Goal: Information Seeking & Learning: Learn about a topic

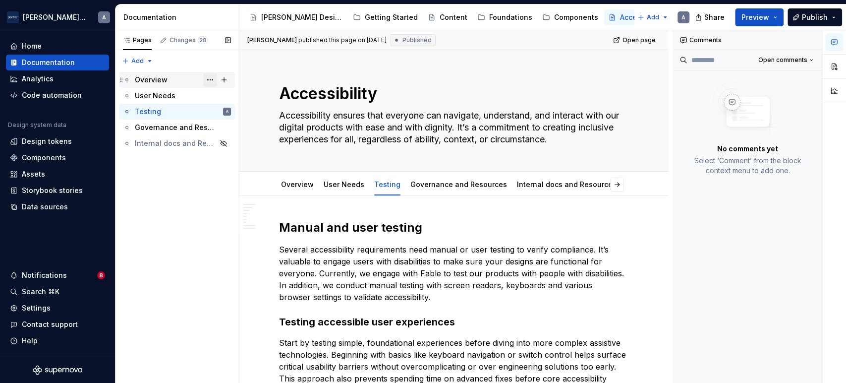
scroll to position [643, 0]
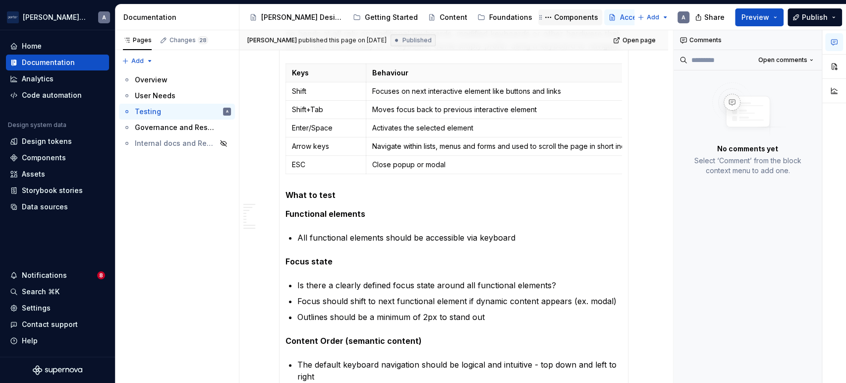
click at [554, 14] on div "Components" at bounding box center [576, 17] width 44 height 10
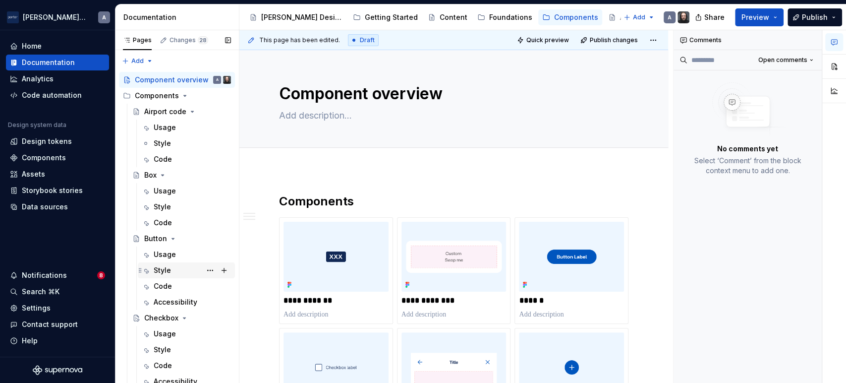
click at [167, 269] on div "Style" at bounding box center [162, 270] width 17 height 10
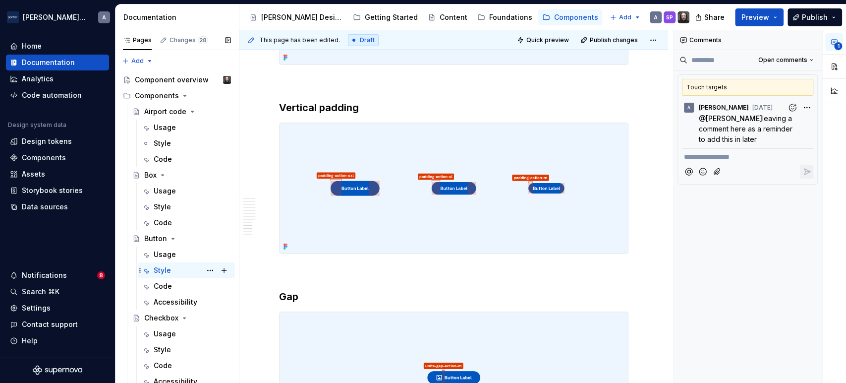
scroll to position [91, 0]
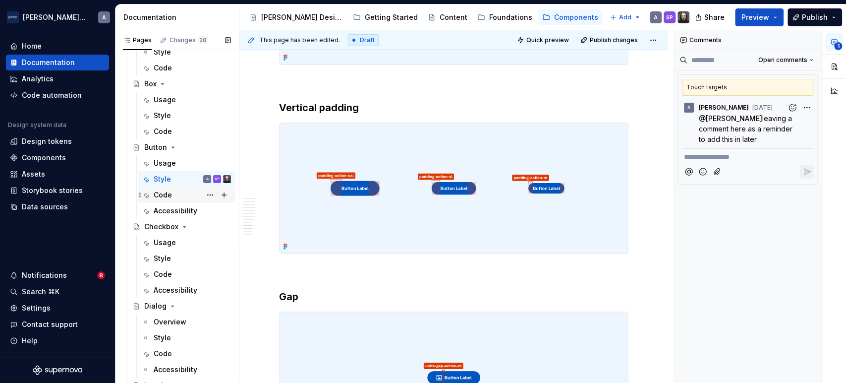
click at [176, 195] on div "Code" at bounding box center [192, 195] width 77 height 14
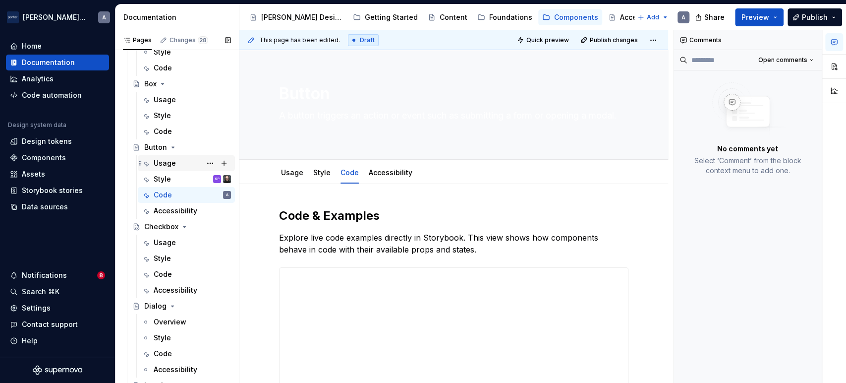
click at [165, 168] on div "Usage" at bounding box center [192, 163] width 77 height 14
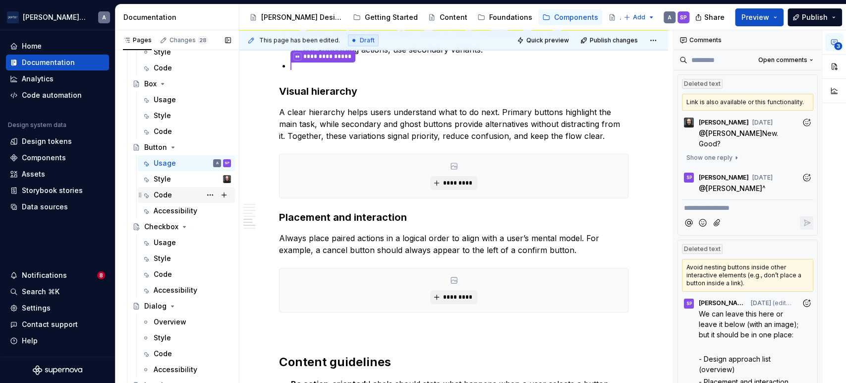
scroll to position [994, 0]
click at [175, 179] on div "Style" at bounding box center [192, 179] width 77 height 14
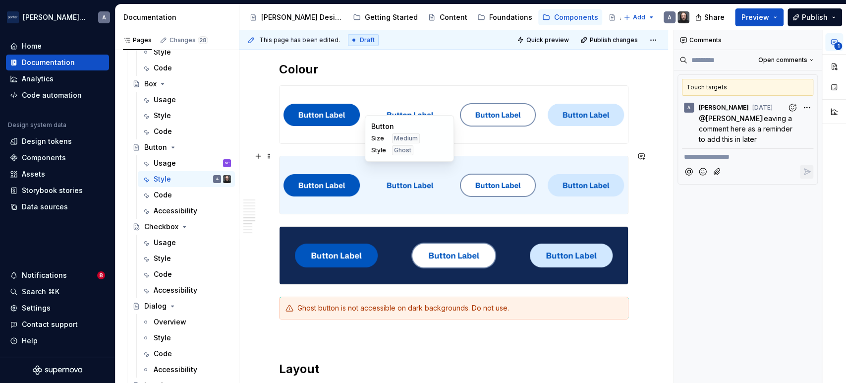
scroll to position [1995, 0]
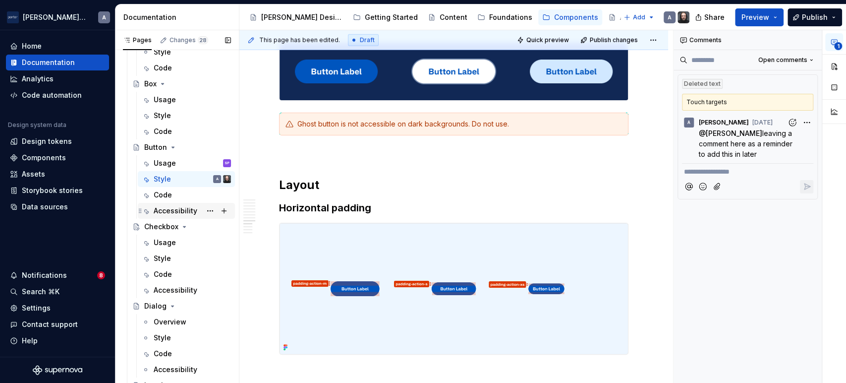
click at [167, 213] on div "Accessibility" at bounding box center [176, 211] width 44 height 10
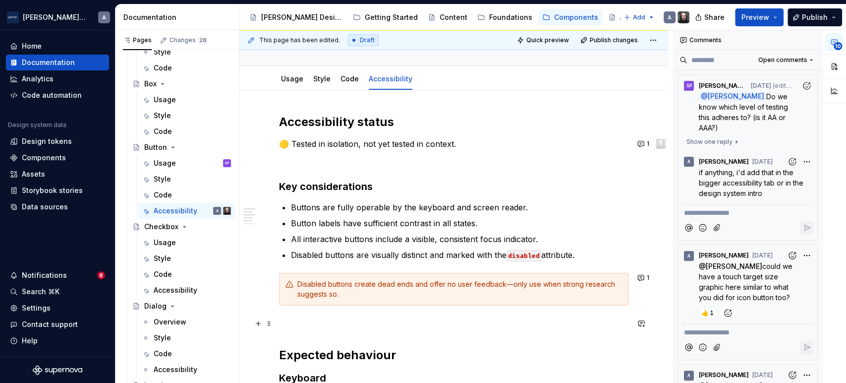
scroll to position [91, 0]
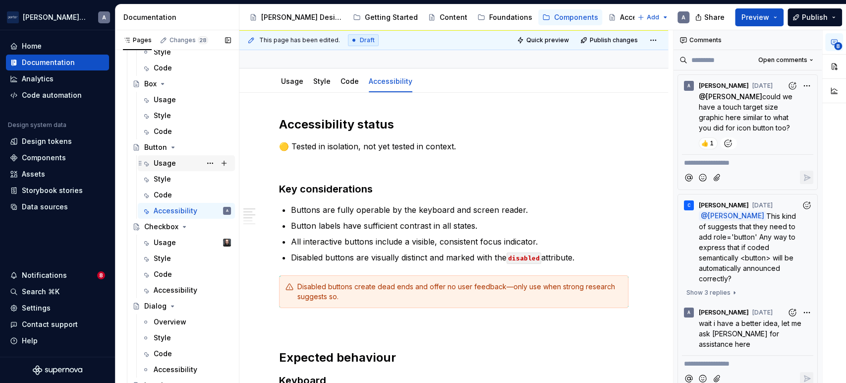
click at [179, 160] on div "Usage SP" at bounding box center [192, 163] width 77 height 14
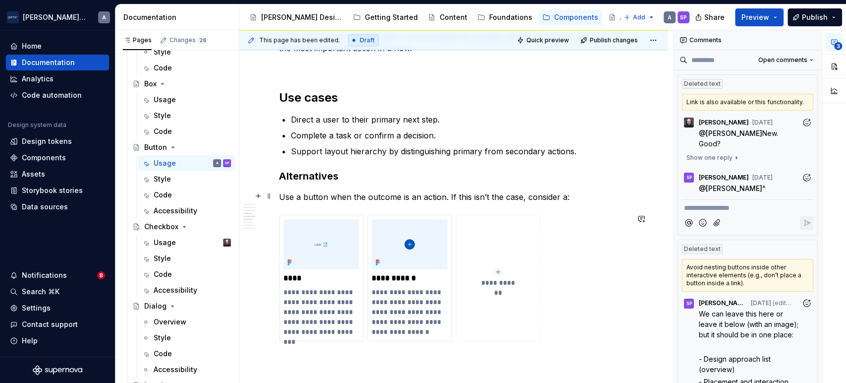
scroll to position [551, 0]
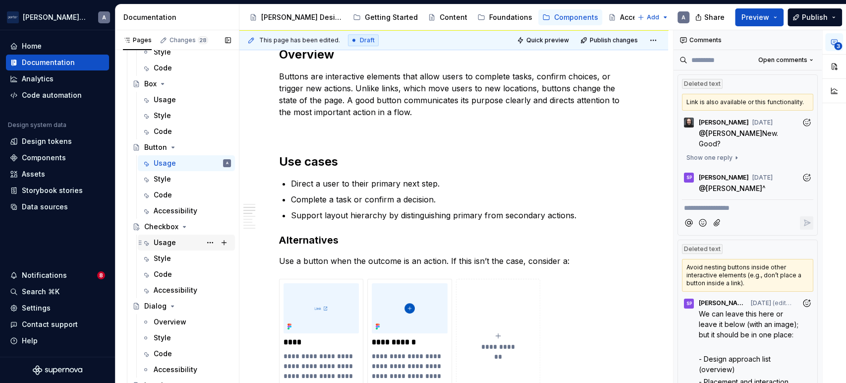
click at [162, 241] on div "Usage" at bounding box center [165, 242] width 22 height 10
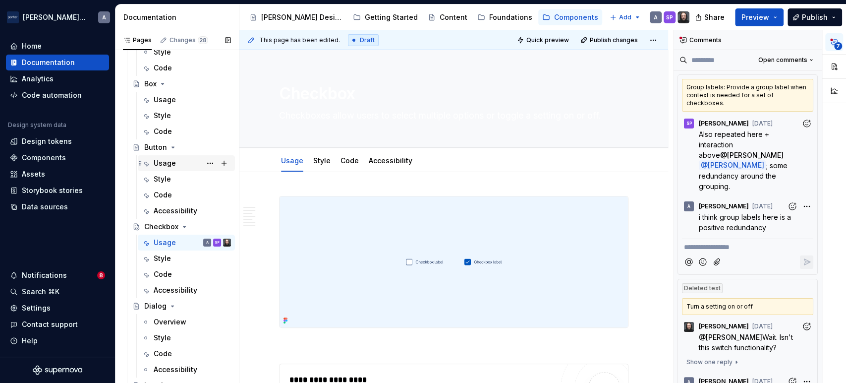
click at [178, 161] on div "Usage" at bounding box center [192, 163] width 77 height 14
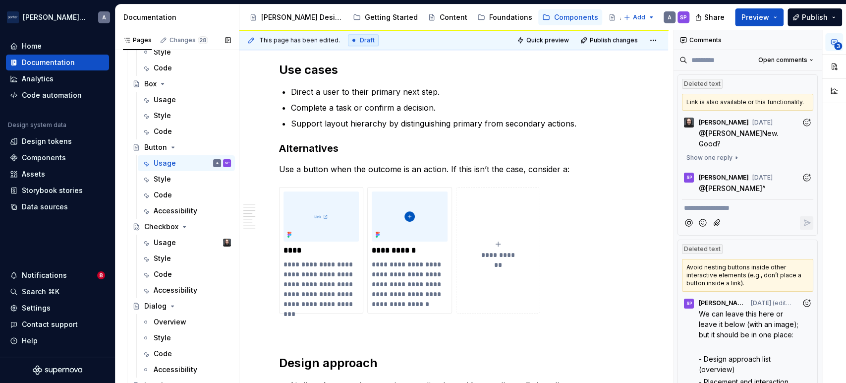
scroll to position [643, 0]
click at [167, 237] on div "Usage" at bounding box center [165, 242] width 22 height 10
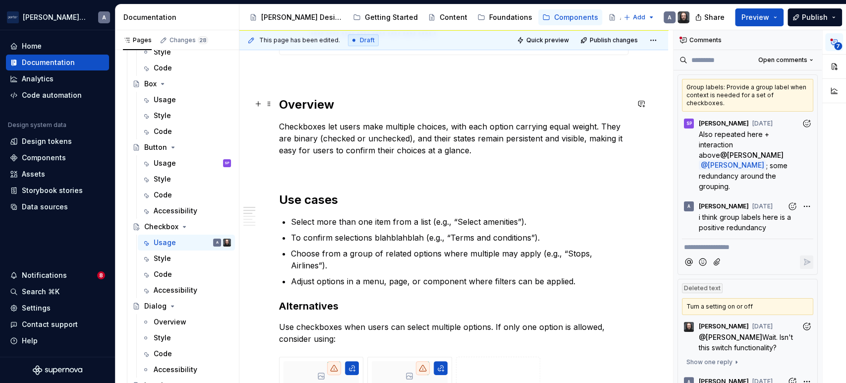
scroll to position [551, 0]
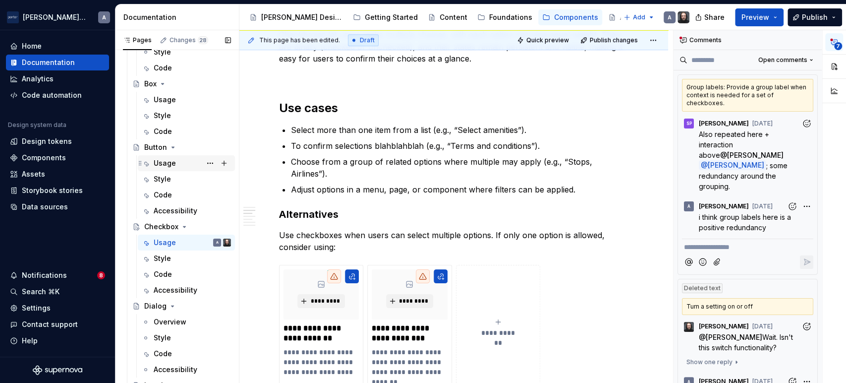
click at [178, 167] on div "Usage SP" at bounding box center [192, 163] width 77 height 14
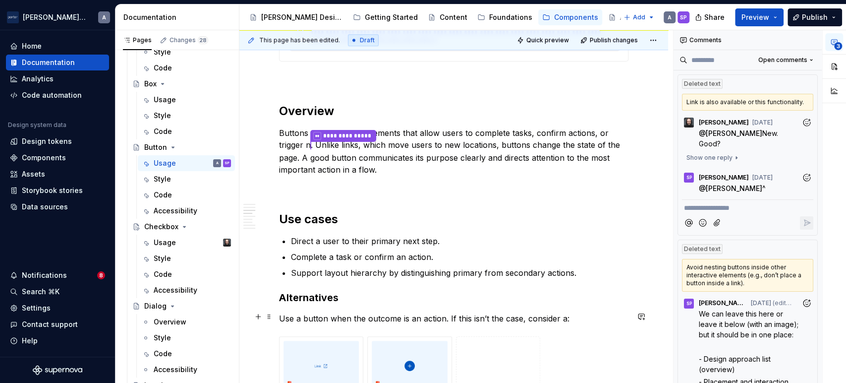
scroll to position [459, 0]
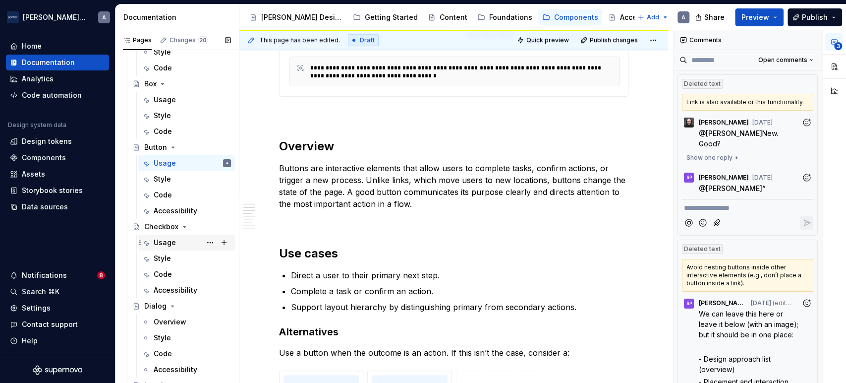
click at [147, 236] on div "Usage SP" at bounding box center [186, 243] width 89 height 14
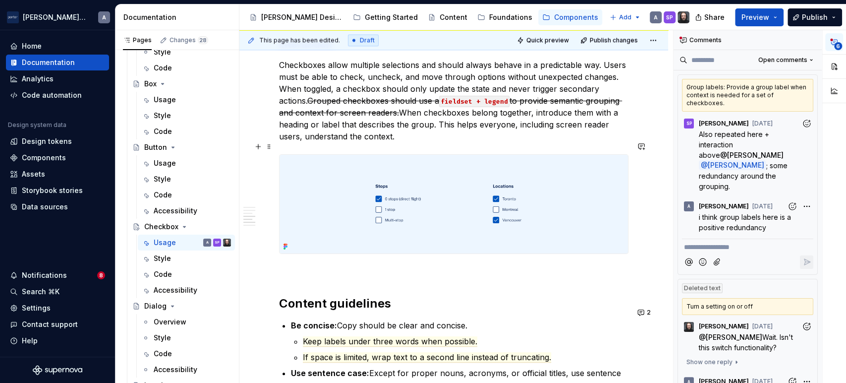
scroll to position [918, 0]
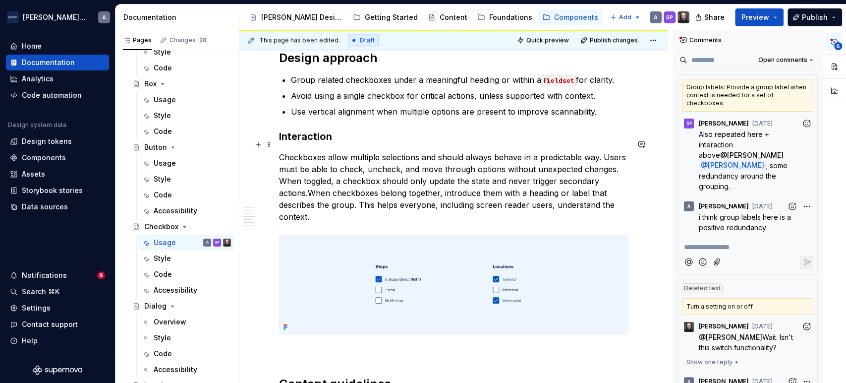
drag, startPoint x: 309, startPoint y: 181, endPoint x: 459, endPoint y: 190, distance: 150.5
click at [308, 181] on p "Checkboxes allow multiple selections and should always behave in a predictable …" at bounding box center [454, 186] width 350 height 71
type textarea "*"
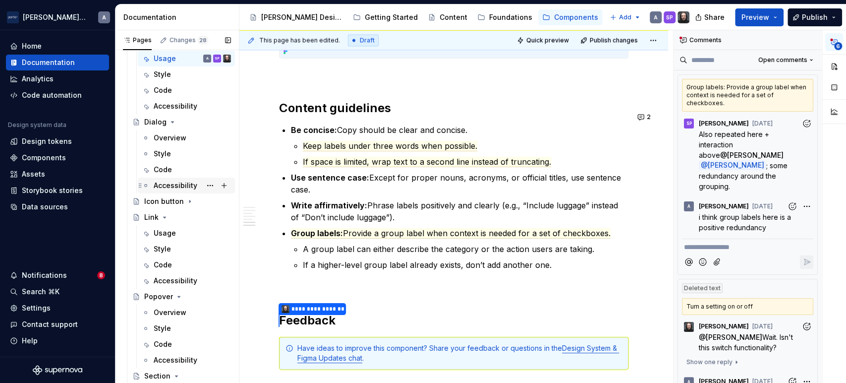
scroll to position [1209, 0]
type textarea "*"
type textarea "Checkboxes allow users to select multiple options or confirm agreement."
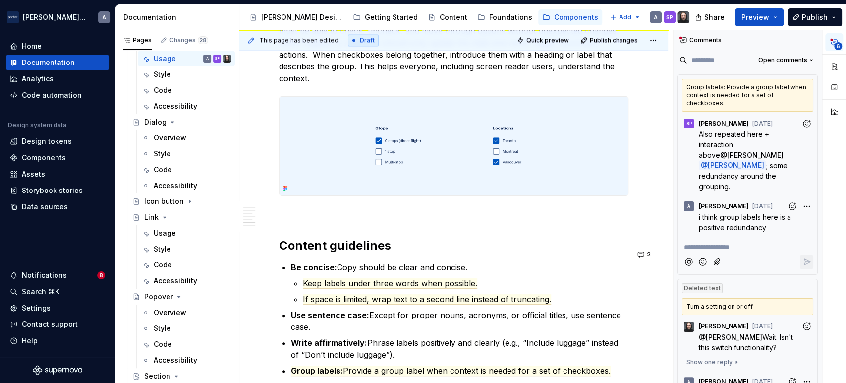
scroll to position [934, 0]
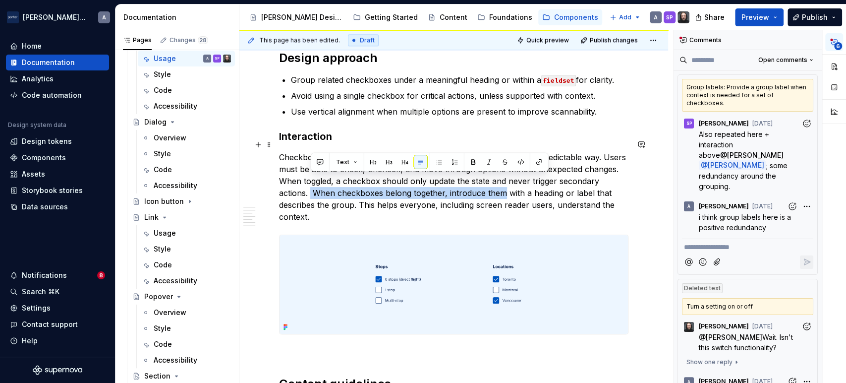
drag, startPoint x: 505, startPoint y: 179, endPoint x: 311, endPoint y: 180, distance: 193.9
click at [311, 180] on p "Checkboxes allow multiple selections and should always behave in a predictable …" at bounding box center [454, 186] width 350 height 71
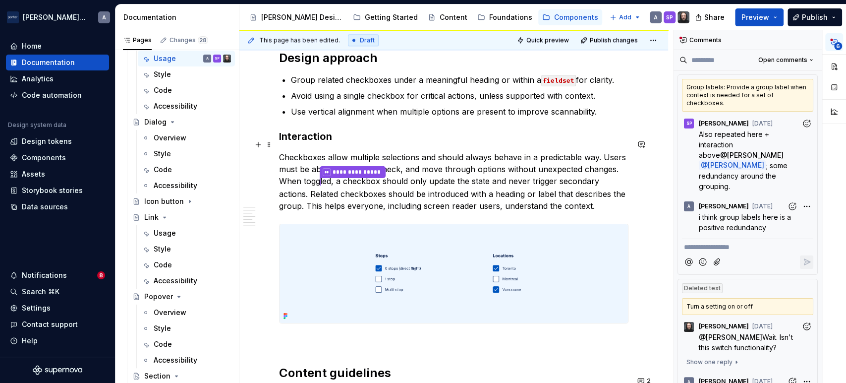
click at [369, 169] on p "**********" at bounding box center [454, 181] width 350 height 60
click at [484, 196] on p "**********" at bounding box center [454, 181] width 350 height 60
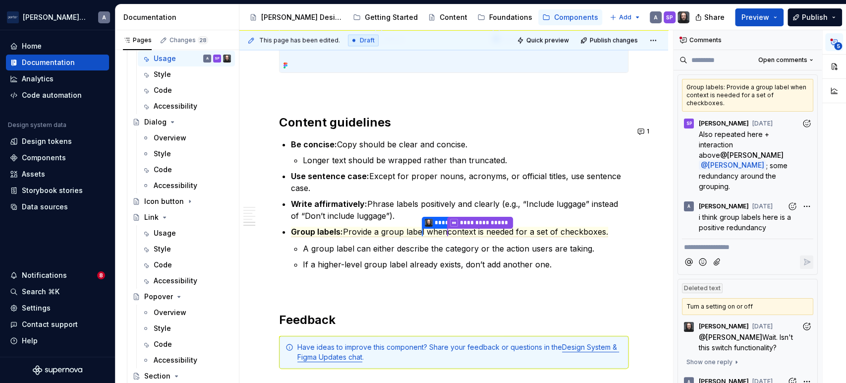
scroll to position [1202, 0]
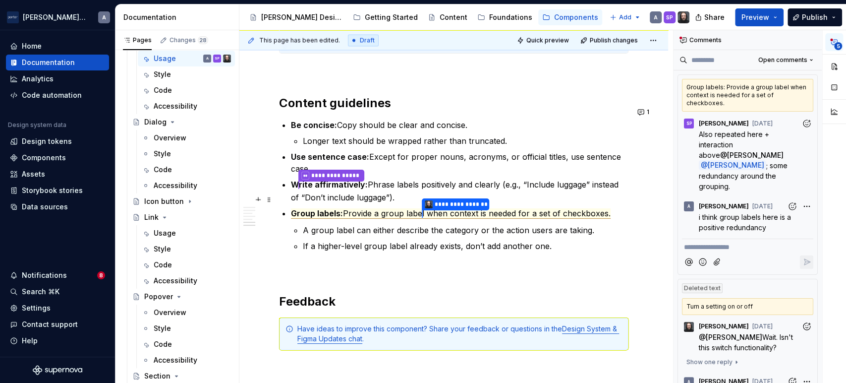
click at [377, 208] on span "Provide a group labe" at bounding box center [382, 213] width 79 height 10
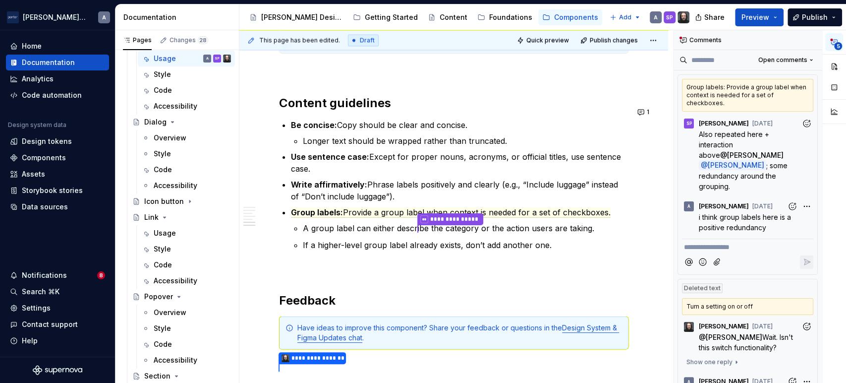
click at [574, 151] on p "Use sentence case: Except for proper nouns, acronyms, or official titles, use s…" at bounding box center [460, 163] width 338 height 24
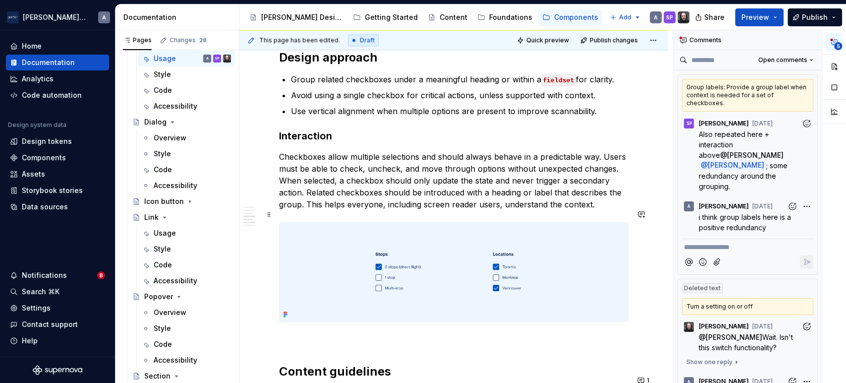
scroll to position [927, 0]
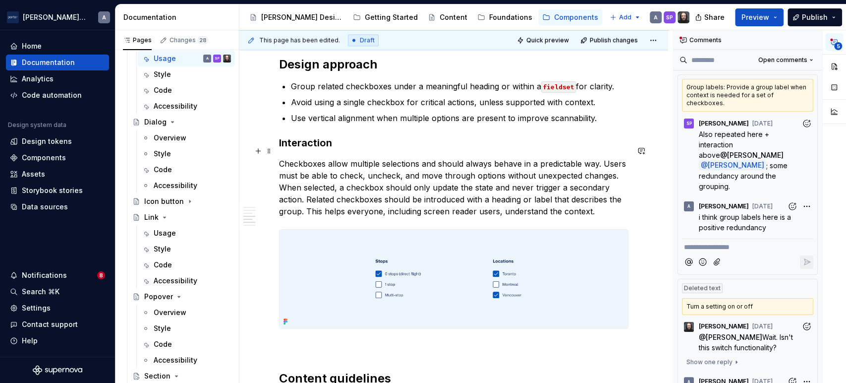
click at [354, 197] on p "Checkboxes allow multiple selections and should always behave in a predictable …" at bounding box center [454, 187] width 350 height 59
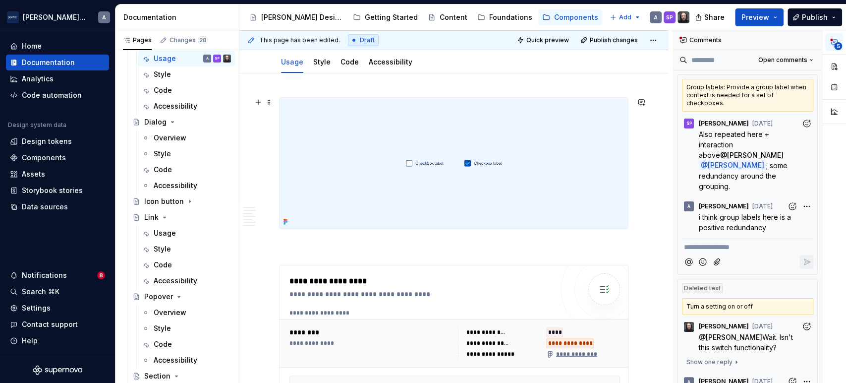
scroll to position [0, 0]
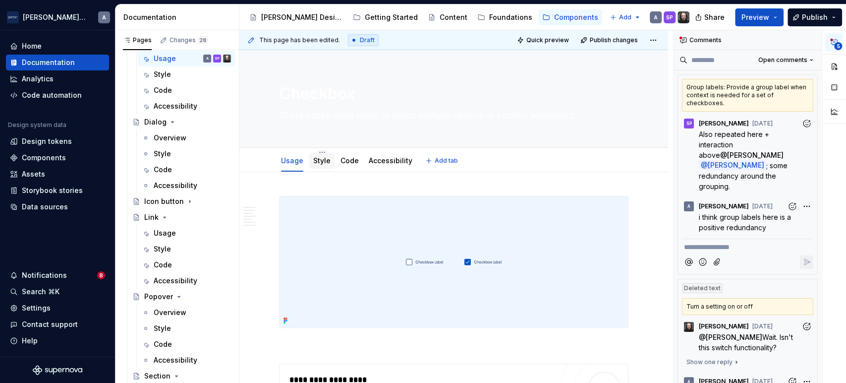
click at [321, 159] on link "Style" at bounding box center [321, 160] width 17 height 8
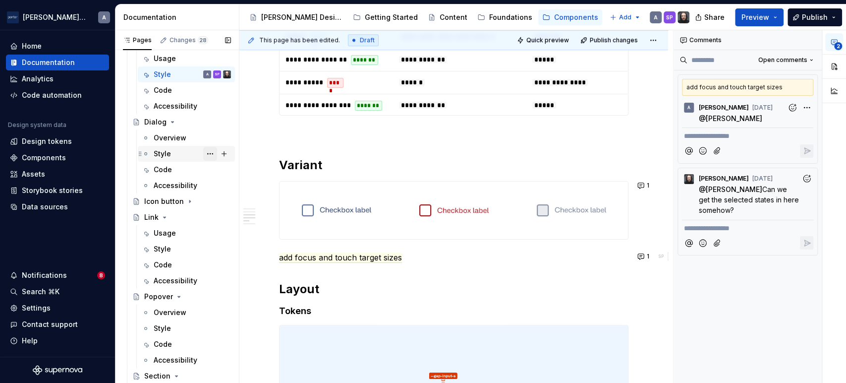
scroll to position [183, 0]
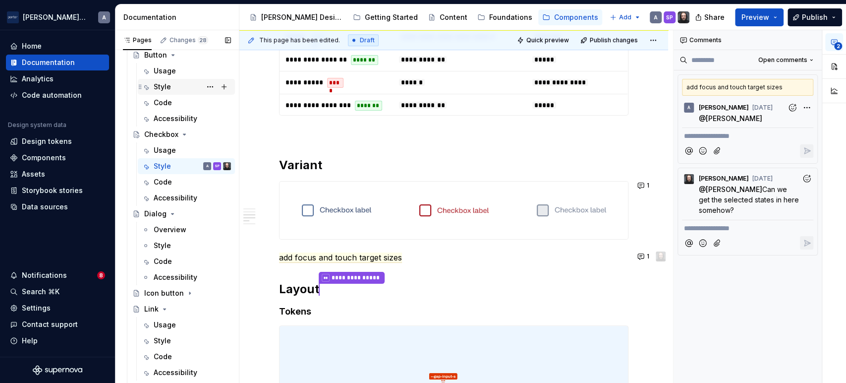
click at [171, 83] on div "Style" at bounding box center [192, 87] width 77 height 14
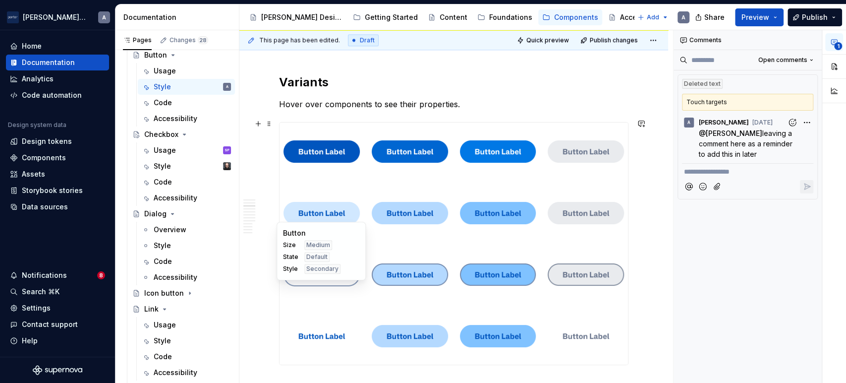
scroll to position [703, 0]
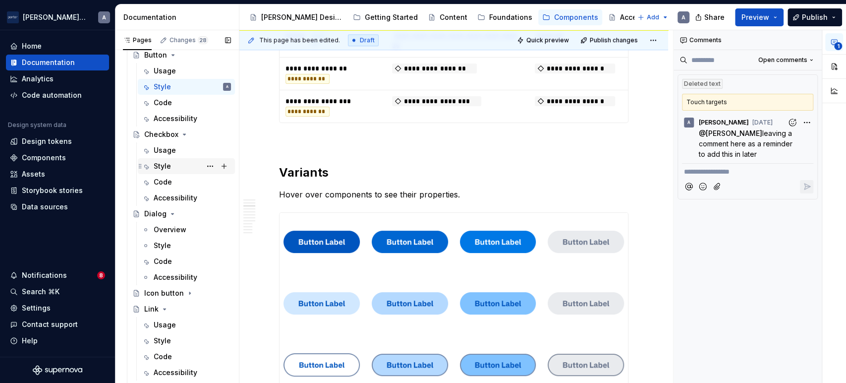
click at [178, 166] on div "Style SP" at bounding box center [192, 166] width 77 height 14
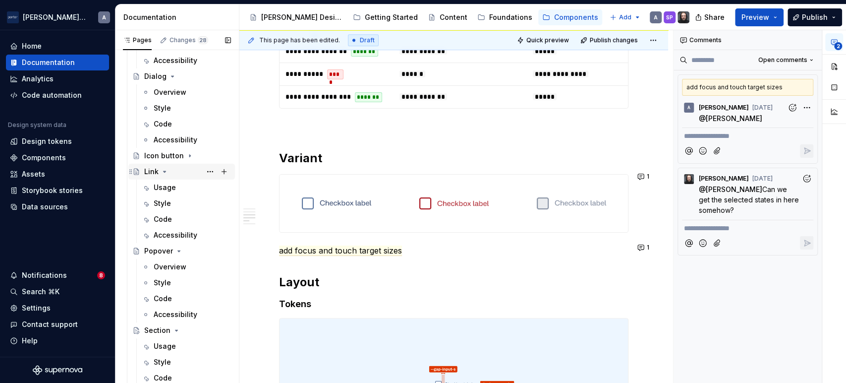
scroll to position [137, 0]
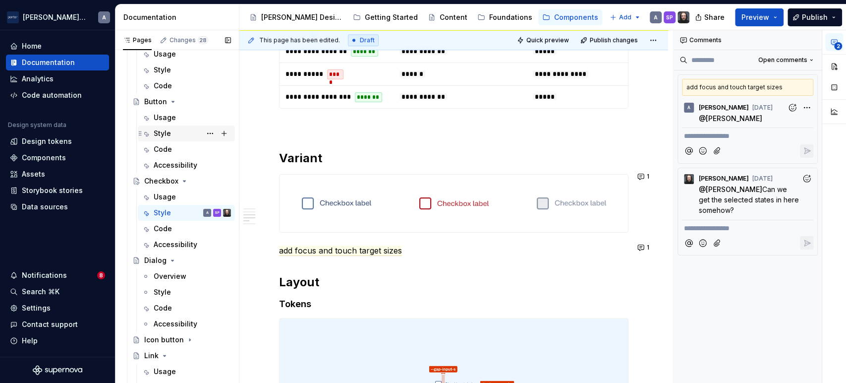
click at [172, 133] on div "Style" at bounding box center [192, 133] width 77 height 14
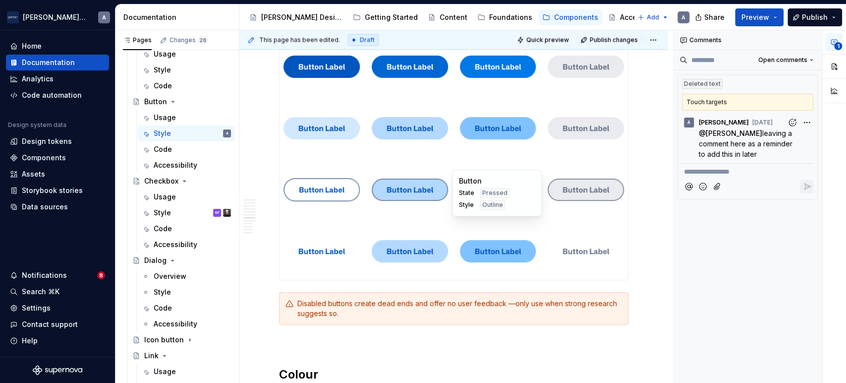
scroll to position [1414, 0]
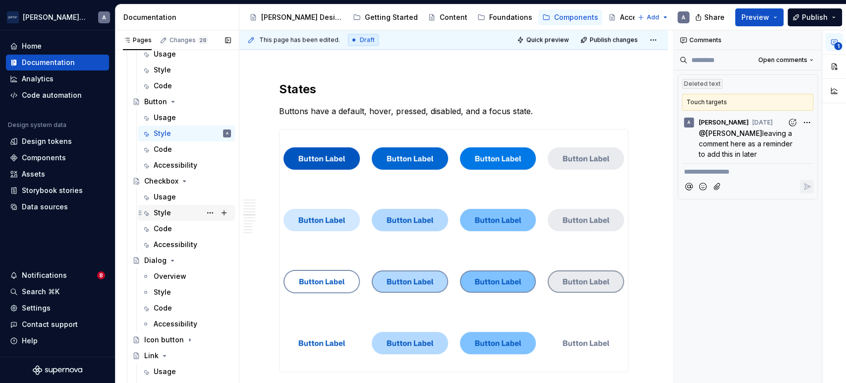
click at [155, 218] on div "Style SP" at bounding box center [192, 213] width 77 height 14
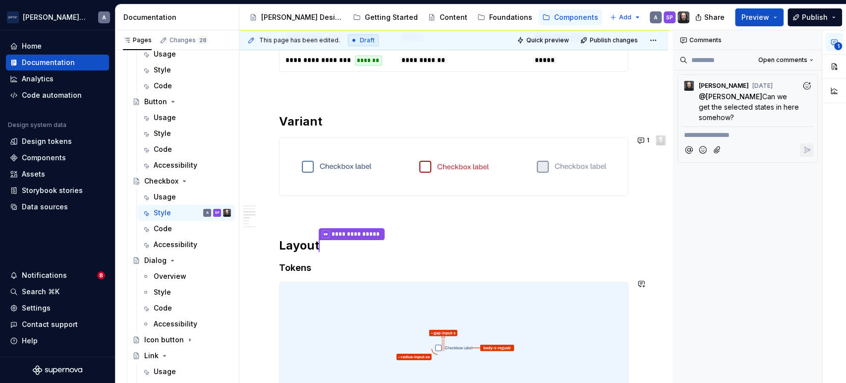
scroll to position [551, 0]
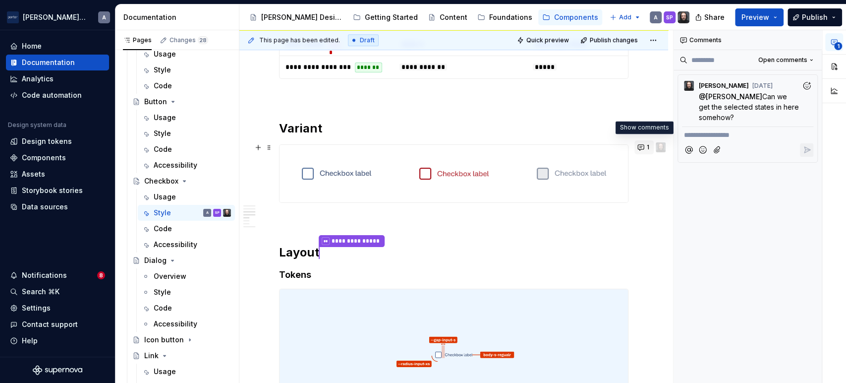
click at [636, 144] on button "1" at bounding box center [644, 147] width 19 height 14
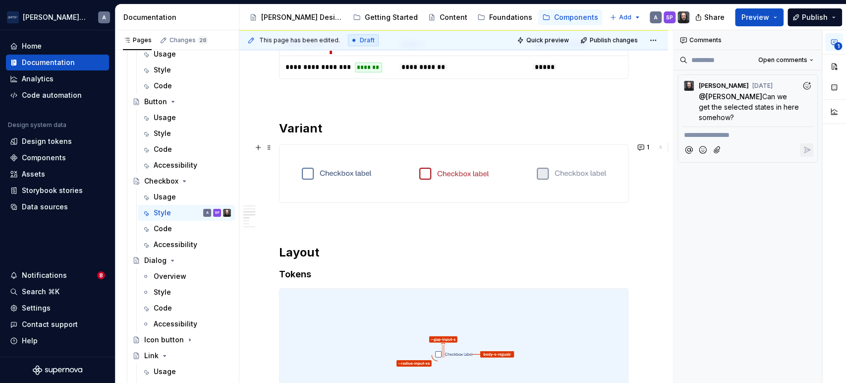
click at [343, 106] on div "**********" at bounding box center [454, 101] width 350 height 913
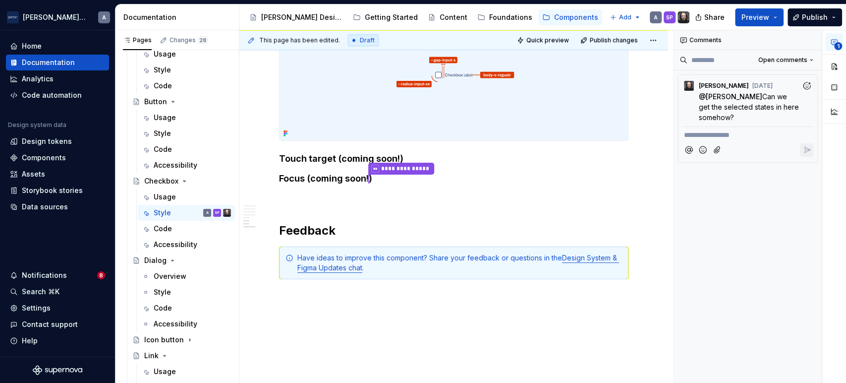
scroll to position [849, 0]
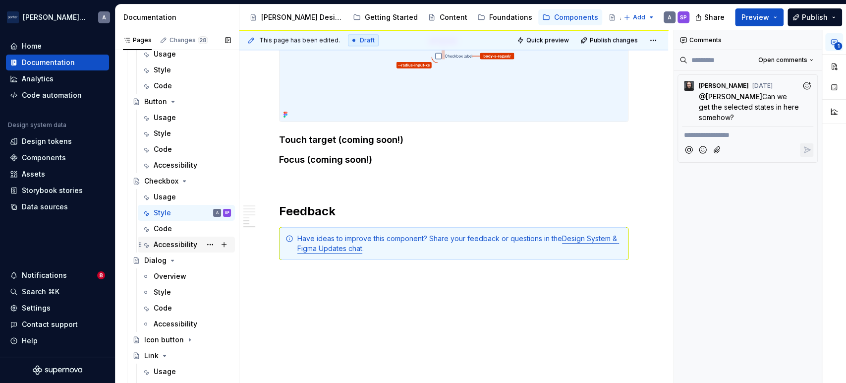
click at [165, 240] on div "Accessibility" at bounding box center [176, 244] width 44 height 10
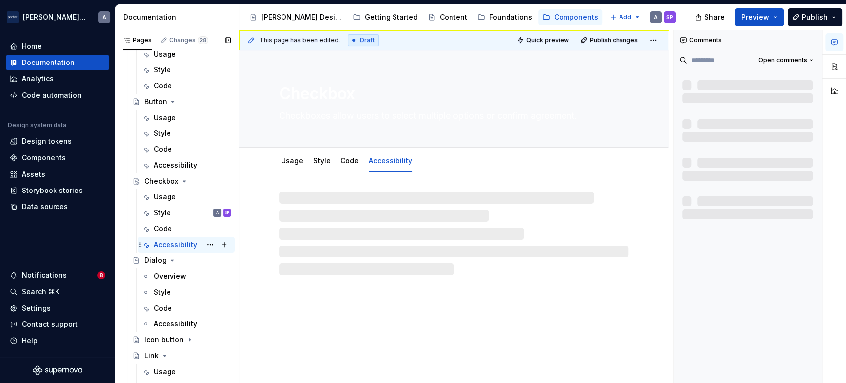
click at [165, 240] on div "Accessibility" at bounding box center [176, 244] width 44 height 10
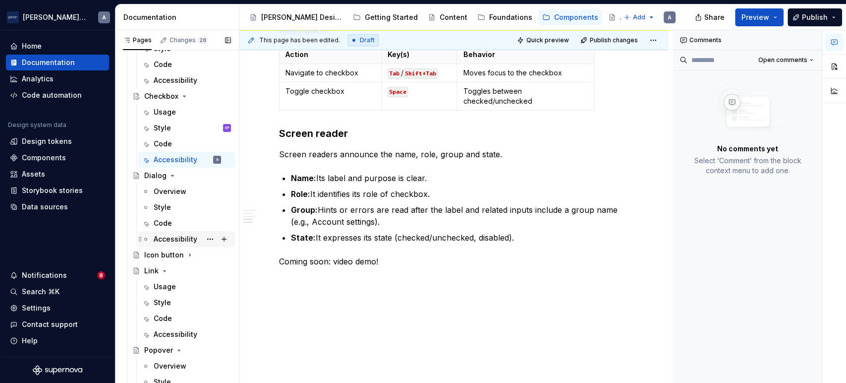
scroll to position [229, 0]
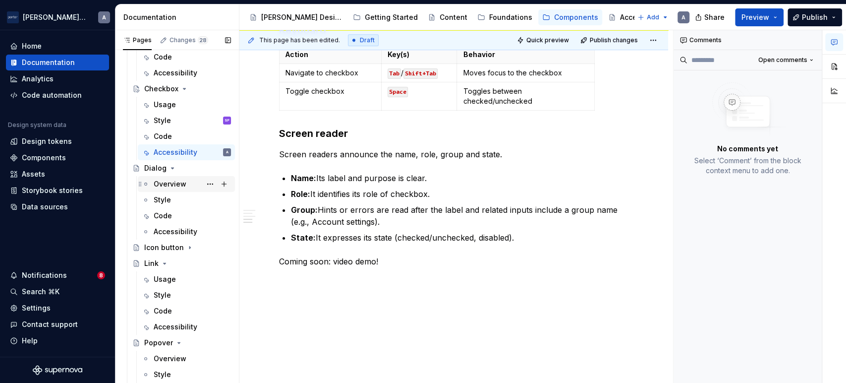
click at [178, 185] on div "Overview" at bounding box center [170, 184] width 33 height 10
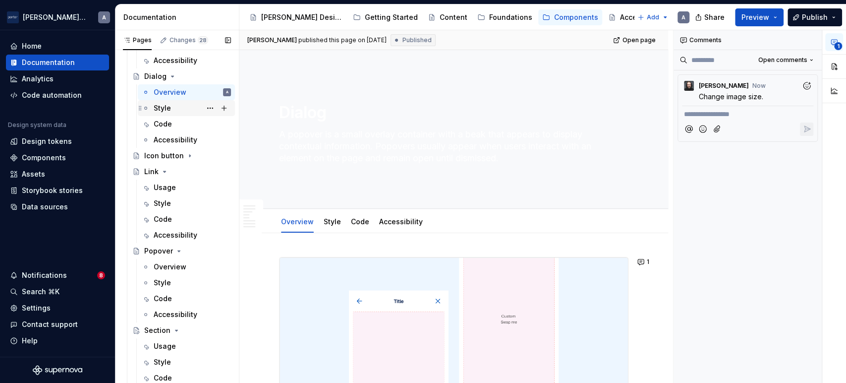
click at [163, 110] on div "Style" at bounding box center [162, 108] width 17 height 10
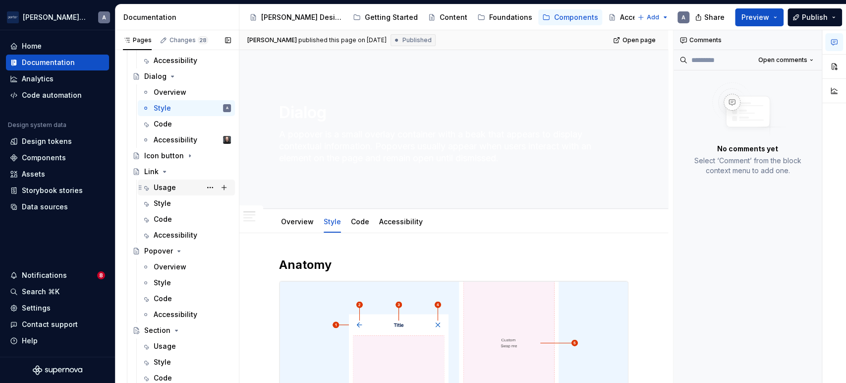
click at [165, 187] on div "Usage" at bounding box center [165, 187] width 22 height 10
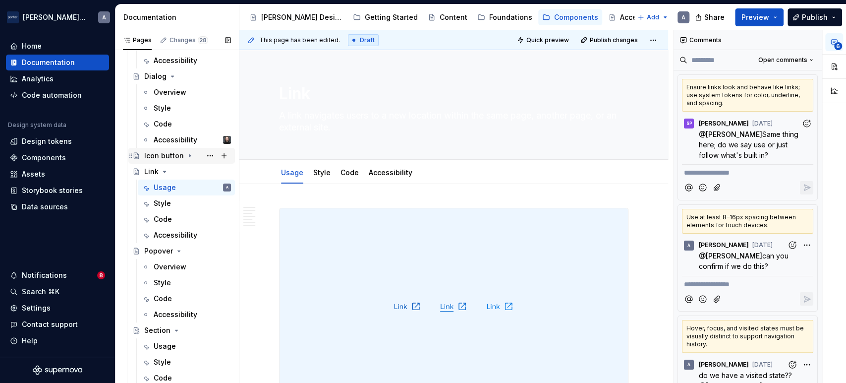
click at [178, 159] on div "Icon button" at bounding box center [164, 156] width 40 height 10
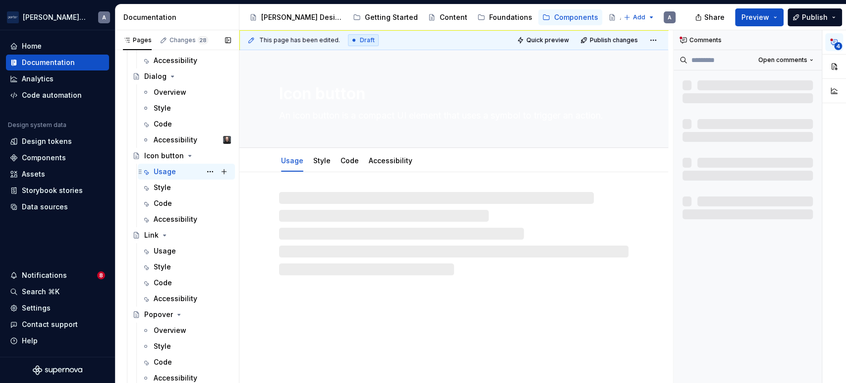
click at [181, 174] on div "Usage A SP" at bounding box center [192, 172] width 77 height 14
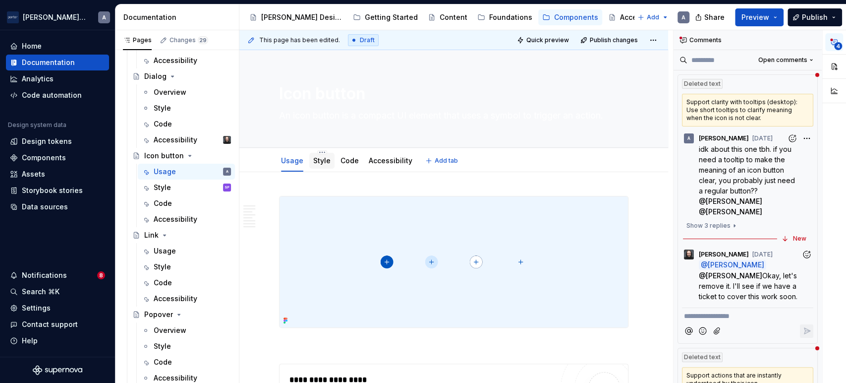
click at [329, 159] on div "Style" at bounding box center [321, 161] width 25 height 16
click at [311, 163] on div "Style" at bounding box center [321, 161] width 25 height 16
click at [321, 161] on link "Style" at bounding box center [321, 160] width 17 height 8
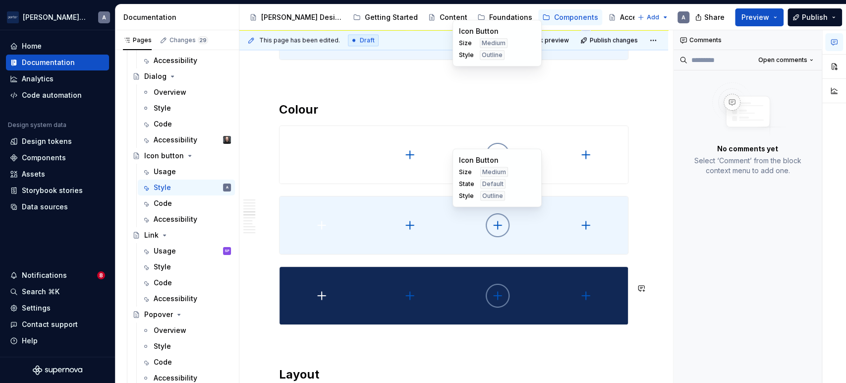
scroll to position [1152, 0]
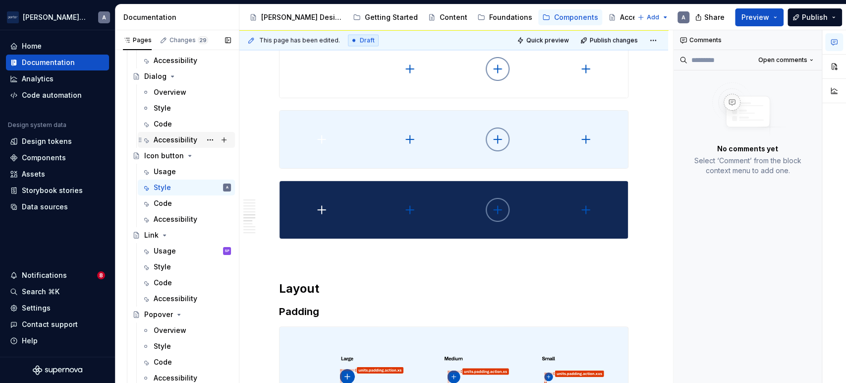
click at [180, 140] on div "Accessibility" at bounding box center [176, 140] width 44 height 10
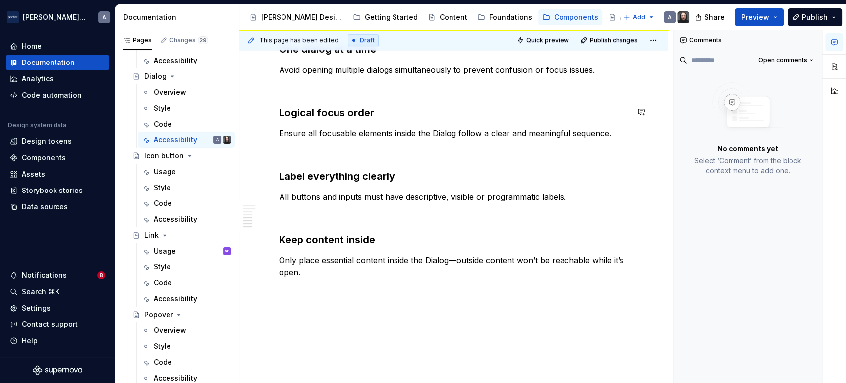
scroll to position [398, 0]
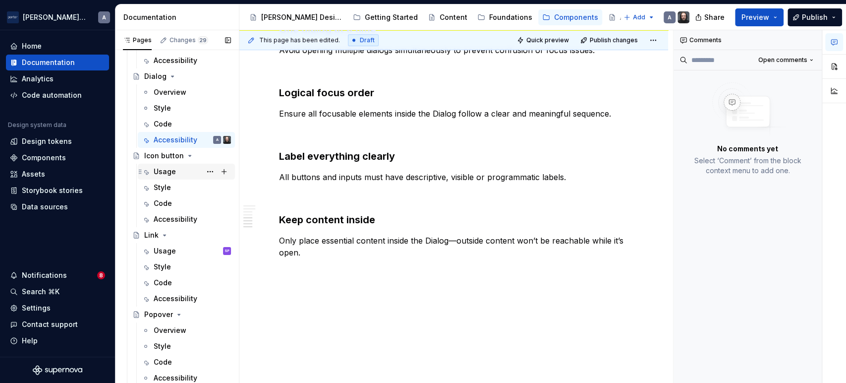
click at [178, 170] on div "Usage" at bounding box center [192, 172] width 77 height 14
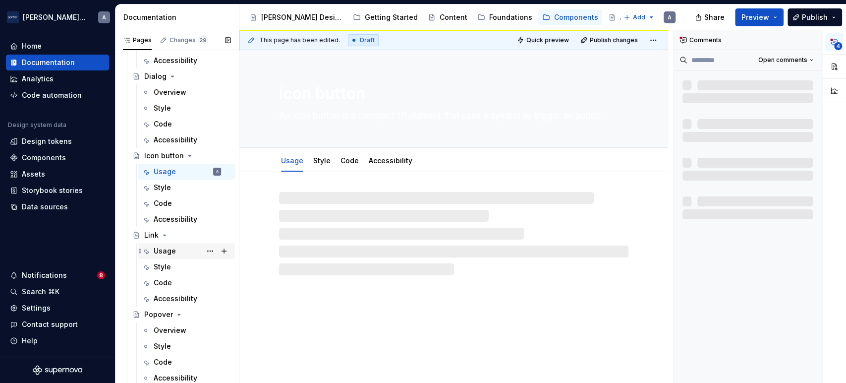
click at [173, 250] on div "Usage" at bounding box center [165, 251] width 22 height 10
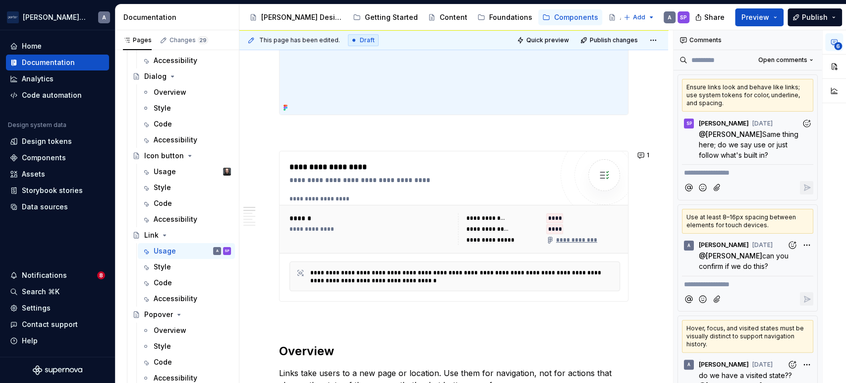
scroll to position [183, 0]
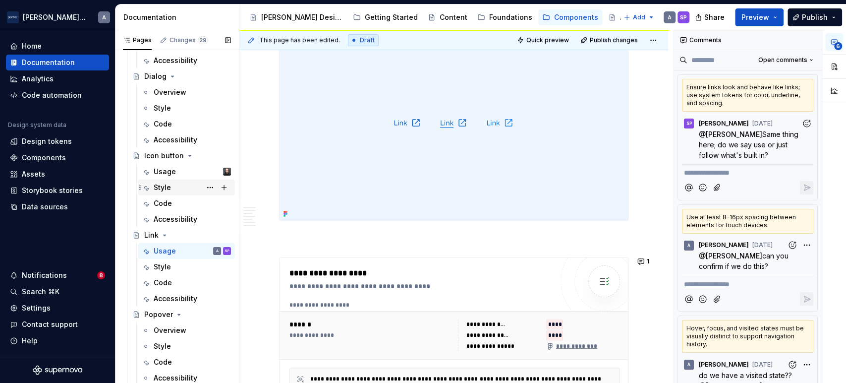
click at [165, 192] on div "Style" at bounding box center [192, 187] width 77 height 14
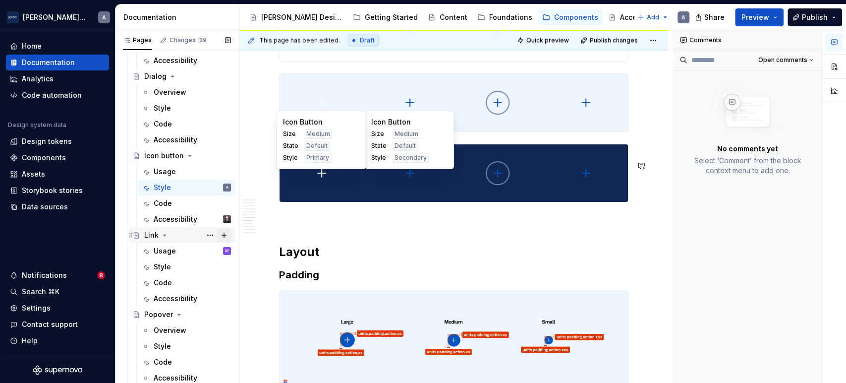
scroll to position [1190, 0]
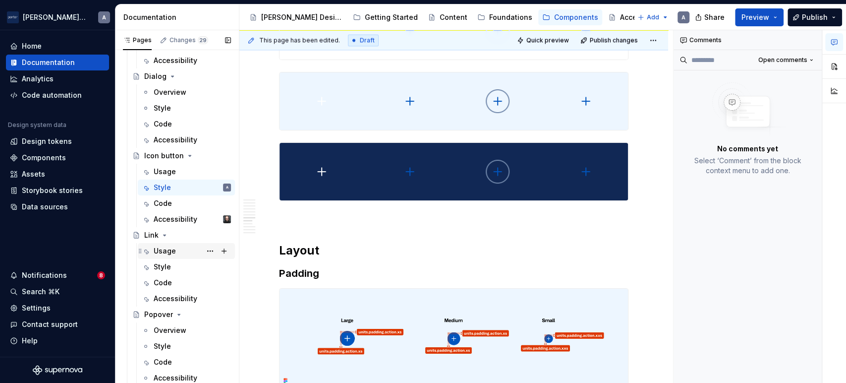
click at [174, 251] on div "Usage" at bounding box center [165, 251] width 22 height 10
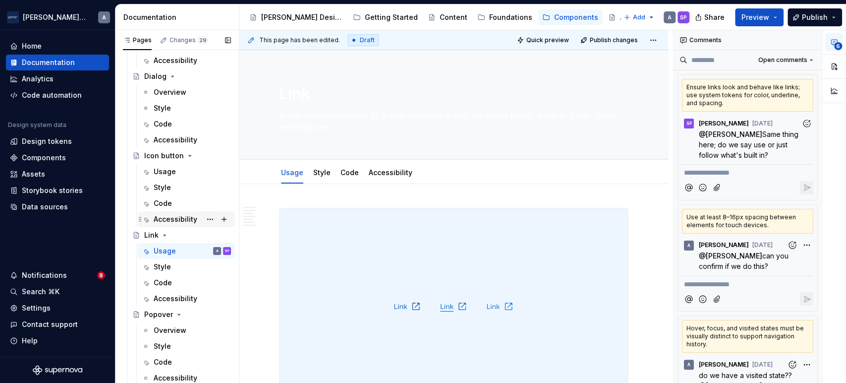
click at [178, 220] on div "Accessibility" at bounding box center [176, 219] width 44 height 10
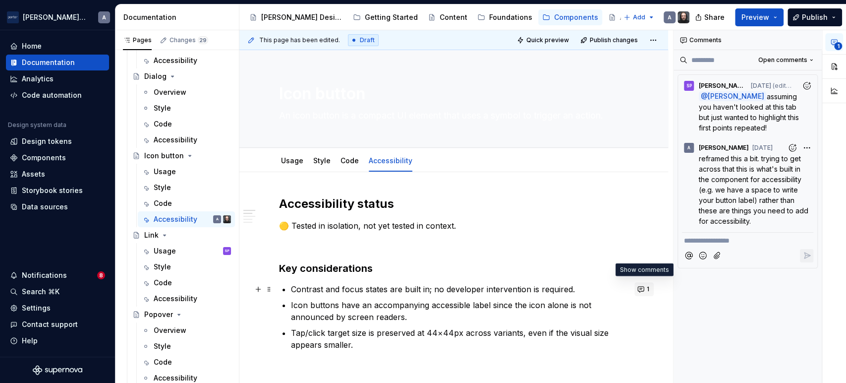
click at [647, 289] on span "1" at bounding box center [648, 289] width 2 height 8
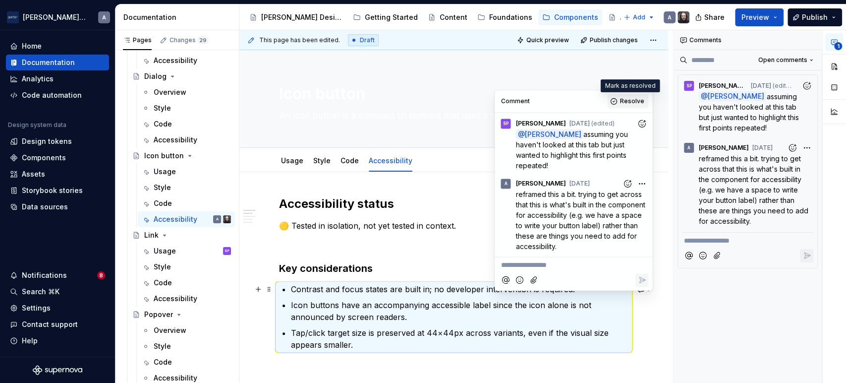
click at [626, 99] on span "Resolve" at bounding box center [632, 101] width 24 height 8
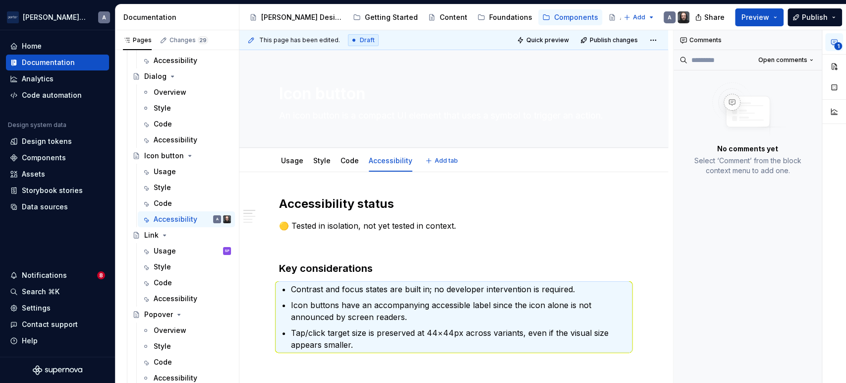
type textarea "*"
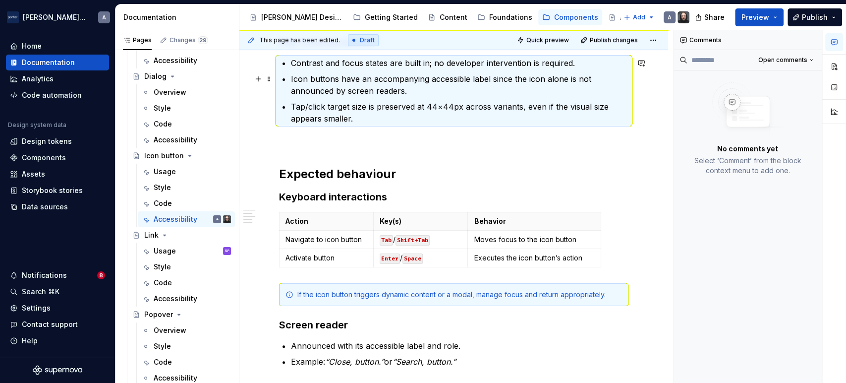
scroll to position [244, 0]
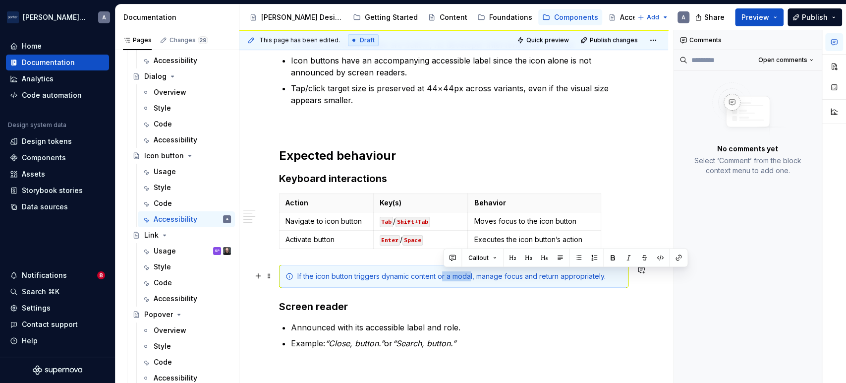
drag, startPoint x: 471, startPoint y: 274, endPoint x: 442, endPoint y: 268, distance: 29.0
click at [442, 268] on div "If the icon button triggers dynamic content or a modal, manage focus and return…" at bounding box center [454, 276] width 350 height 23
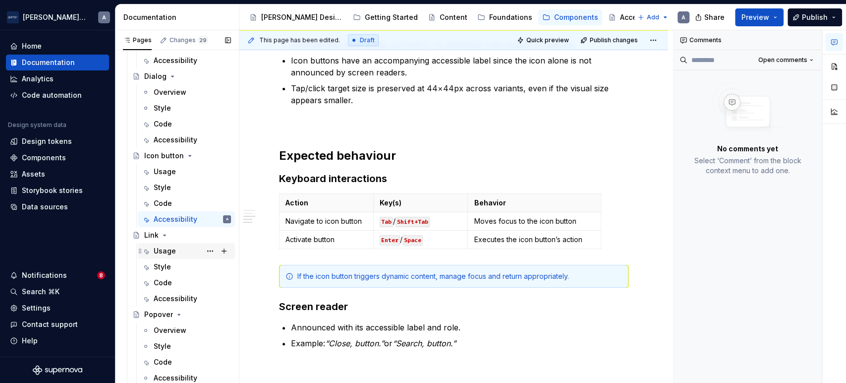
click at [174, 244] on div "Usage SP" at bounding box center [192, 251] width 77 height 14
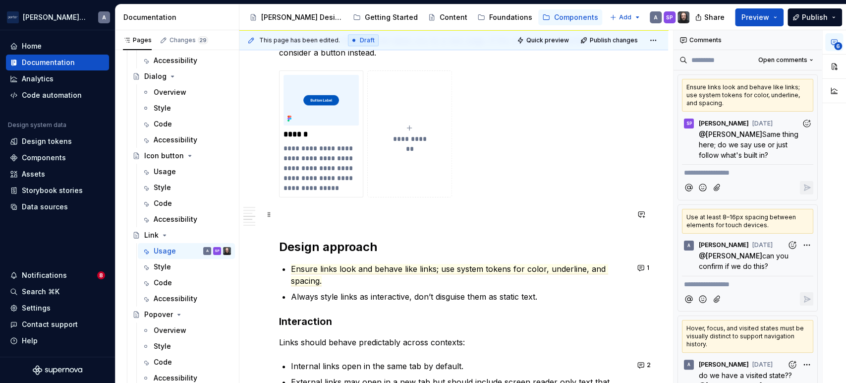
scroll to position [826, 0]
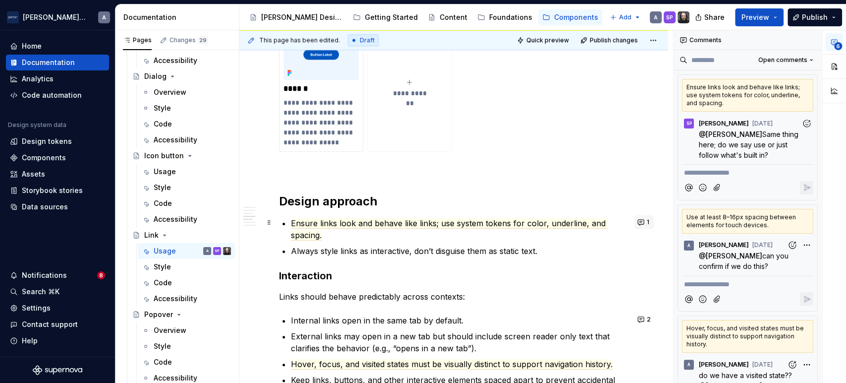
click at [643, 219] on button "1" at bounding box center [644, 222] width 19 height 14
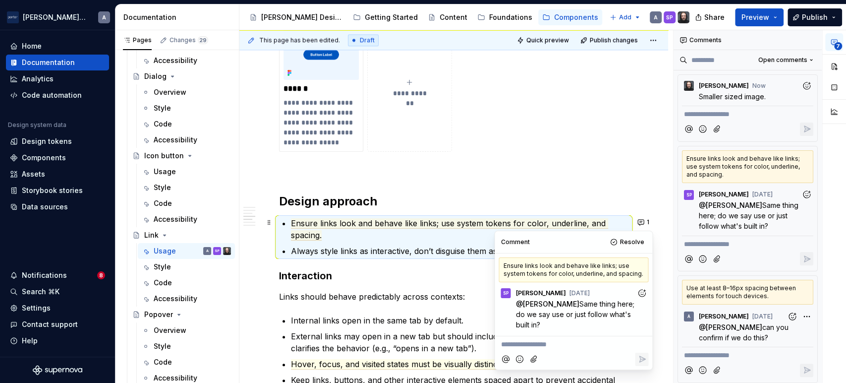
click at [474, 170] on p at bounding box center [454, 170] width 350 height 12
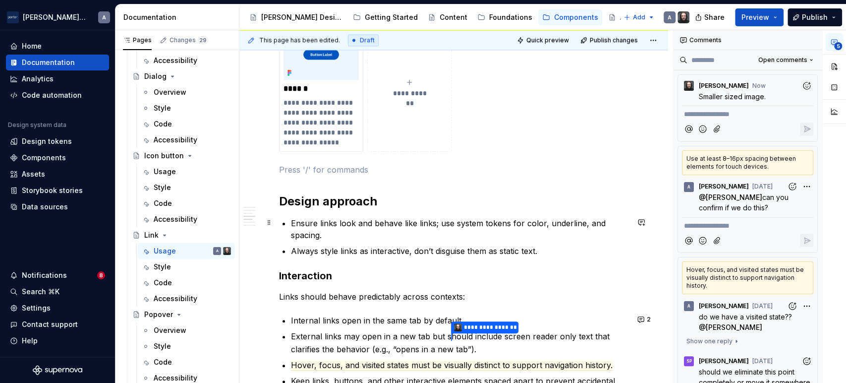
click at [394, 236] on p "Ensure links look and behave like links; use system tokens for color, underline…" at bounding box center [460, 229] width 338 height 24
click at [391, 301] on div "**********" at bounding box center [454, 136] width 350 height 1509
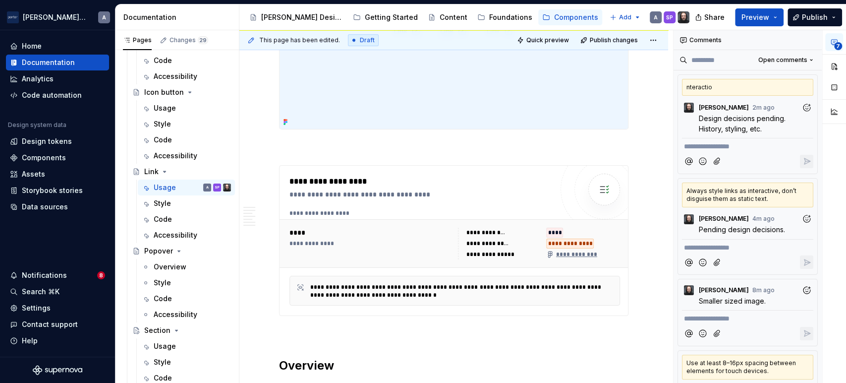
scroll to position [0, 0]
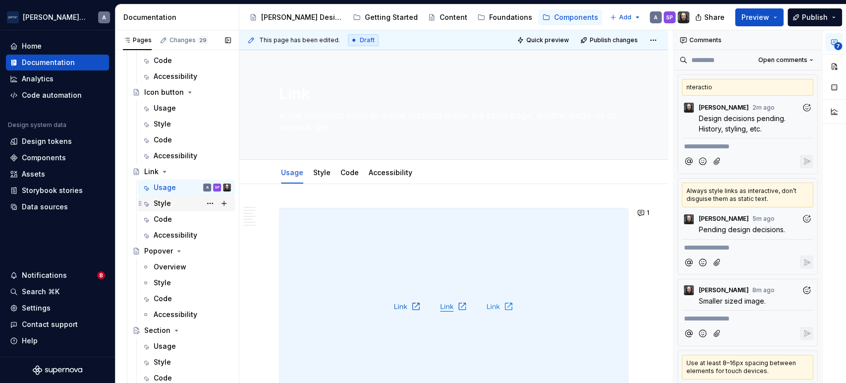
click at [154, 203] on div "Style" at bounding box center [162, 203] width 17 height 10
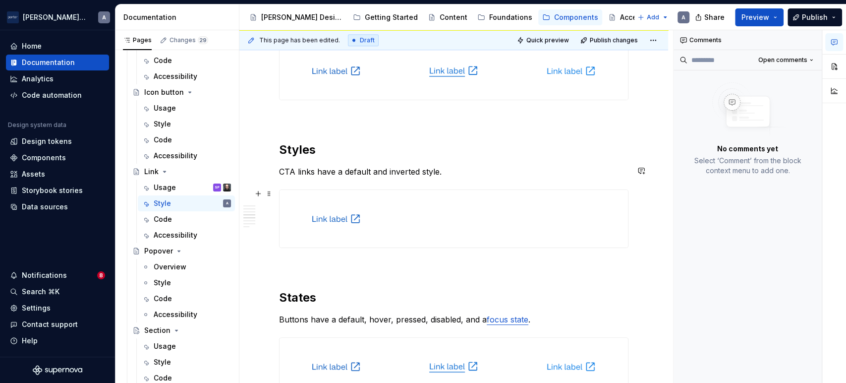
type textarea "*"
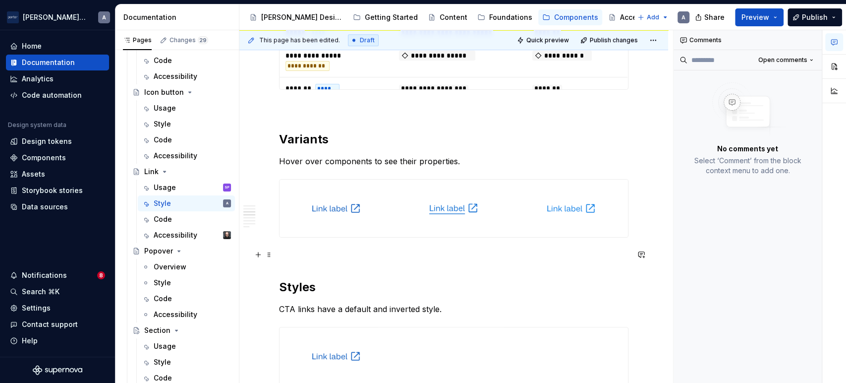
scroll to position [873, 0]
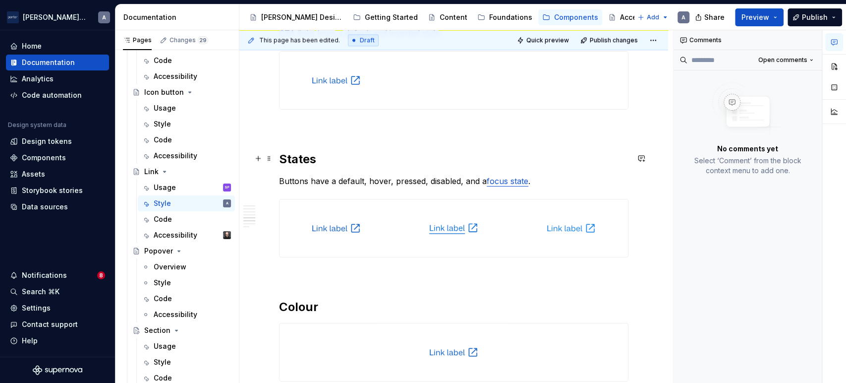
click at [309, 159] on h2 "States" at bounding box center [454, 159] width 350 height 16
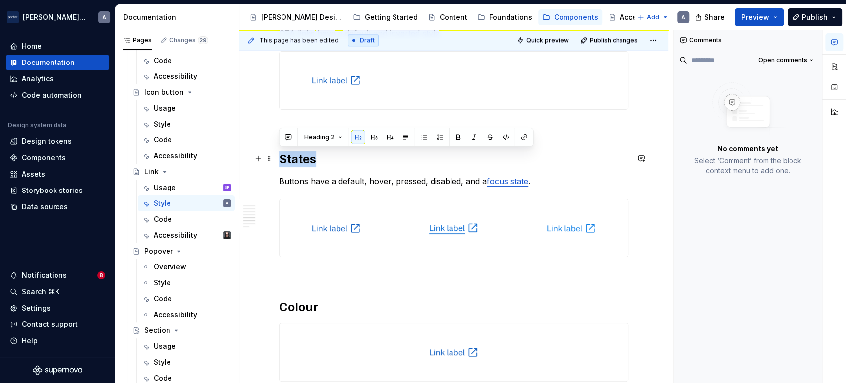
drag, startPoint x: 326, startPoint y: 158, endPoint x: 250, endPoint y: 160, distance: 75.9
click at [250, 160] on div "**********" at bounding box center [453, 84] width 429 height 1546
click at [640, 156] on button "button" at bounding box center [642, 158] width 14 height 14
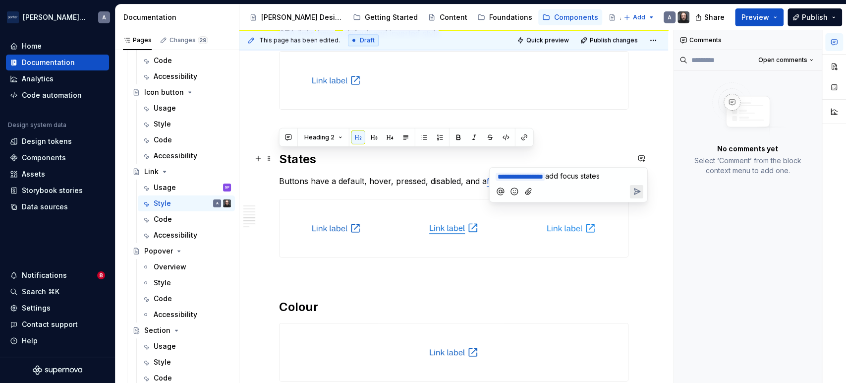
click at [632, 190] on icon "Send" at bounding box center [637, 191] width 10 height 10
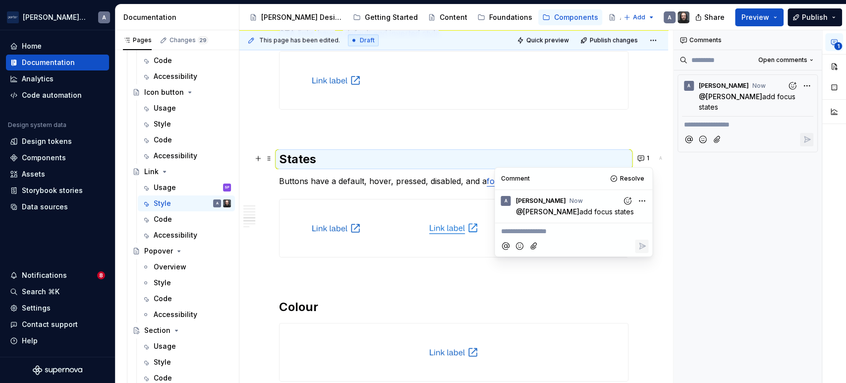
click at [438, 128] on p at bounding box center [454, 127] width 350 height 12
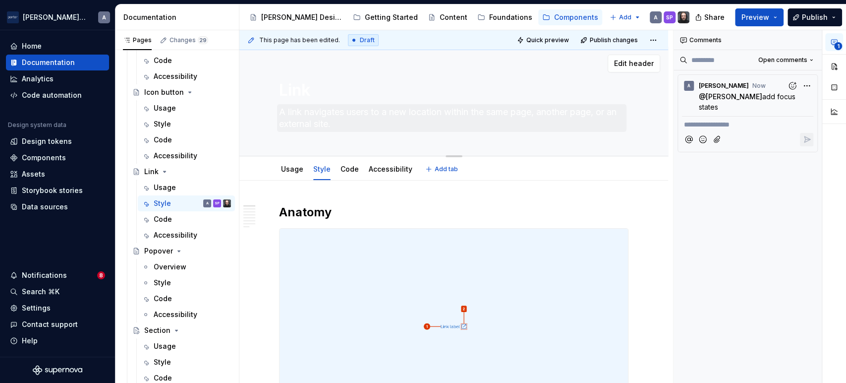
scroll to position [0, 0]
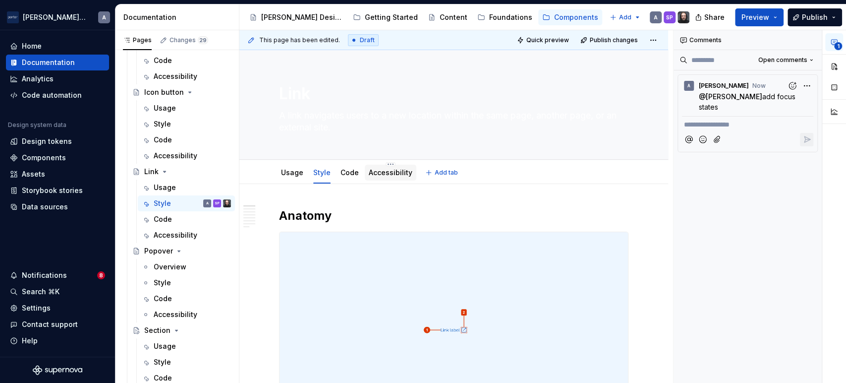
click at [388, 173] on link "Accessibility" at bounding box center [391, 172] width 44 height 8
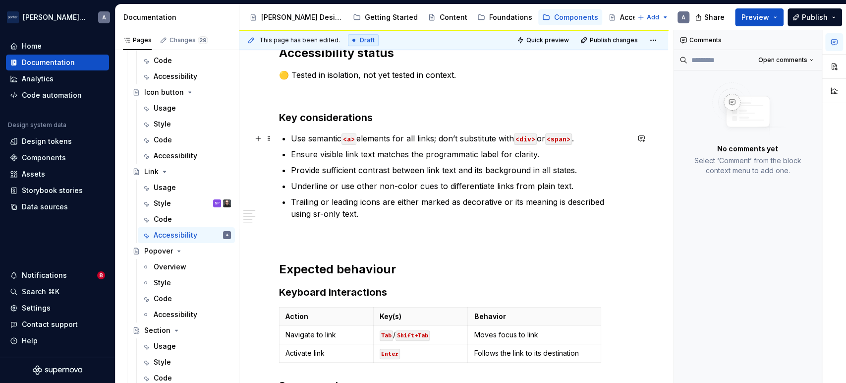
scroll to position [183, 0]
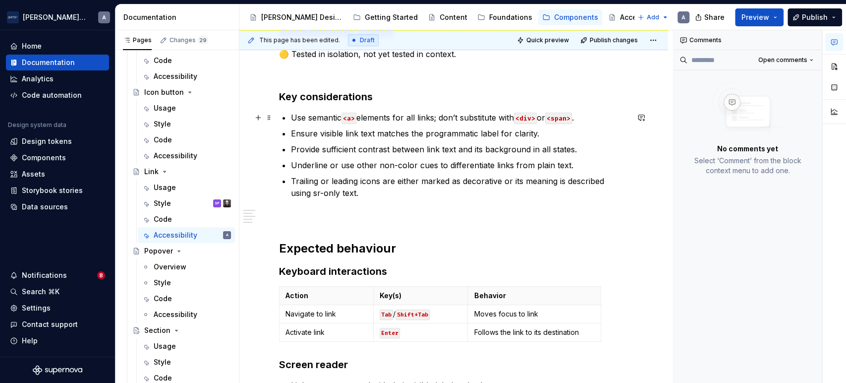
click at [524, 116] on code "<div>" at bounding box center [525, 118] width 23 height 11
click at [556, 150] on p "Provide sufficient contrast between link text and its background in all states." at bounding box center [460, 149] width 338 height 12
click at [539, 181] on p "Trailing or leading icons are either marked as decorative or its meaning is des…" at bounding box center [460, 187] width 338 height 24
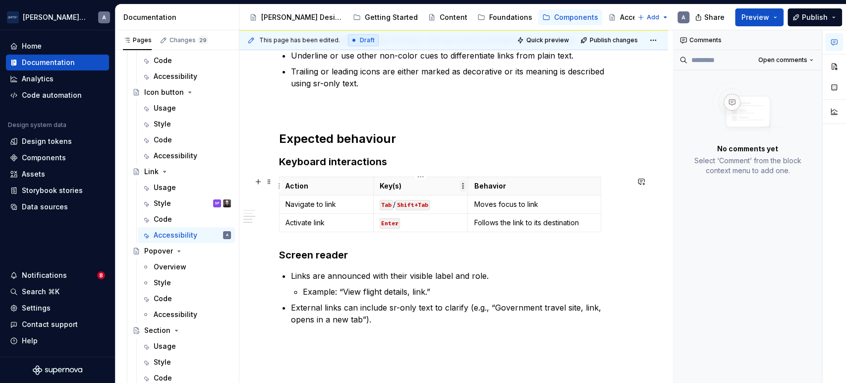
scroll to position [201, 0]
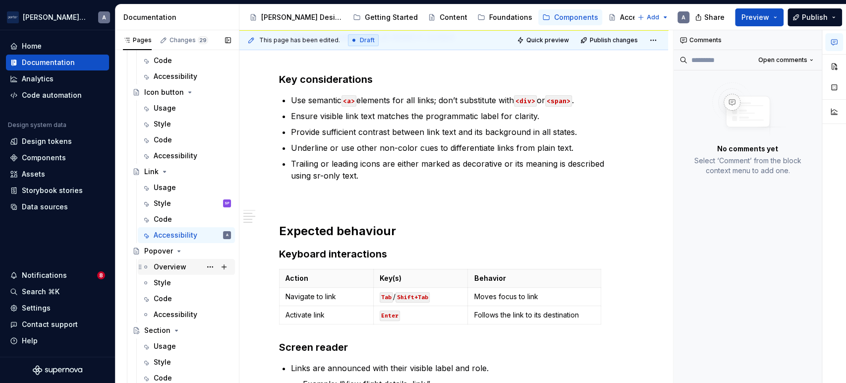
click at [157, 272] on div "Overview" at bounding box center [192, 267] width 77 height 14
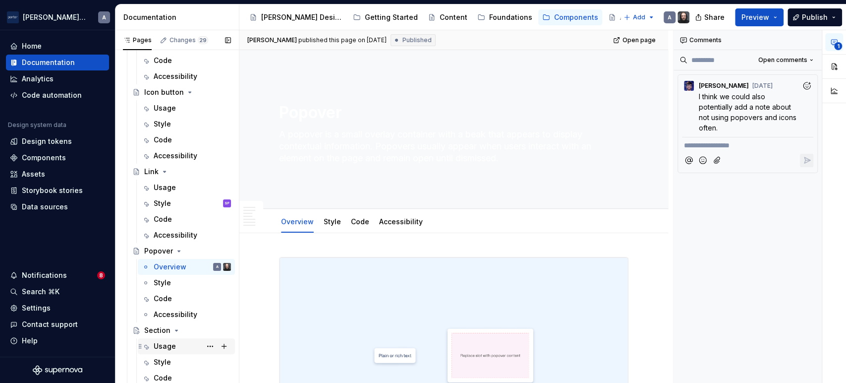
click at [167, 348] on div "Usage" at bounding box center [165, 346] width 22 height 10
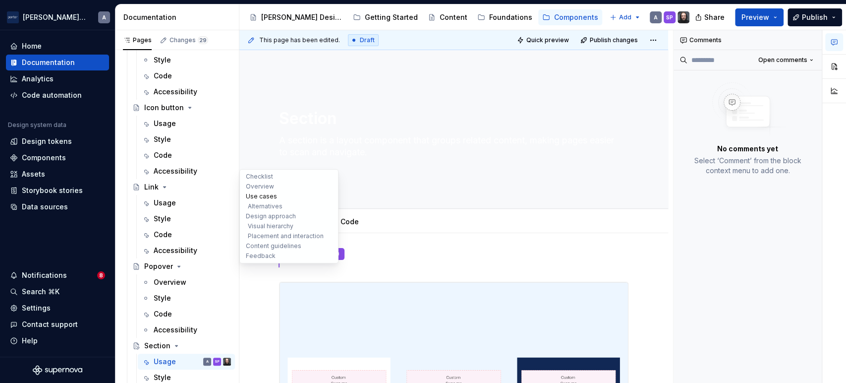
scroll to position [384, 0]
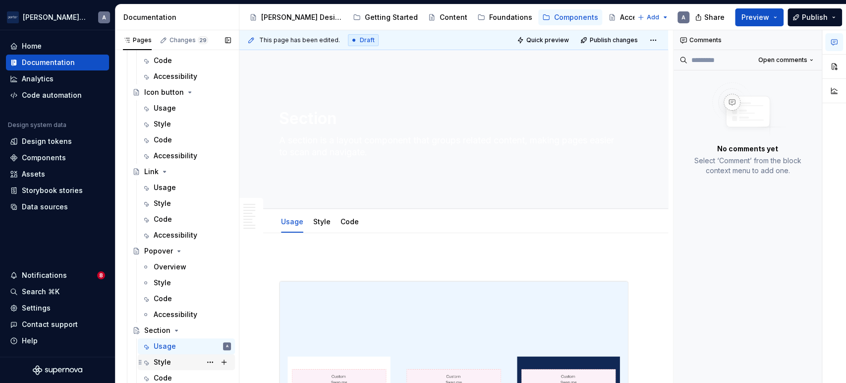
click at [170, 357] on div "Style" at bounding box center [162, 362] width 17 height 10
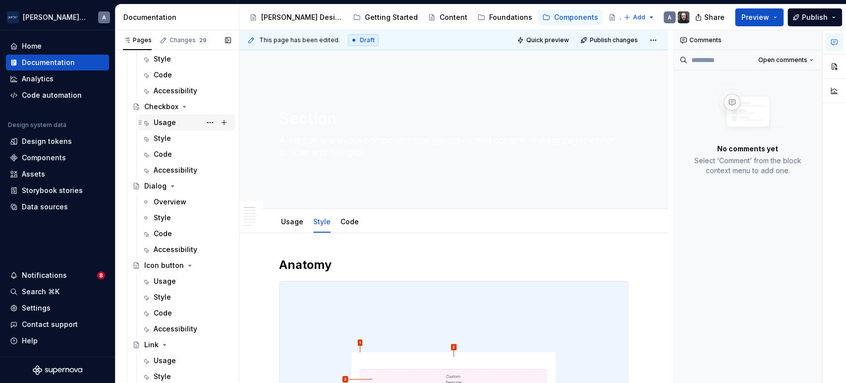
scroll to position [275, 0]
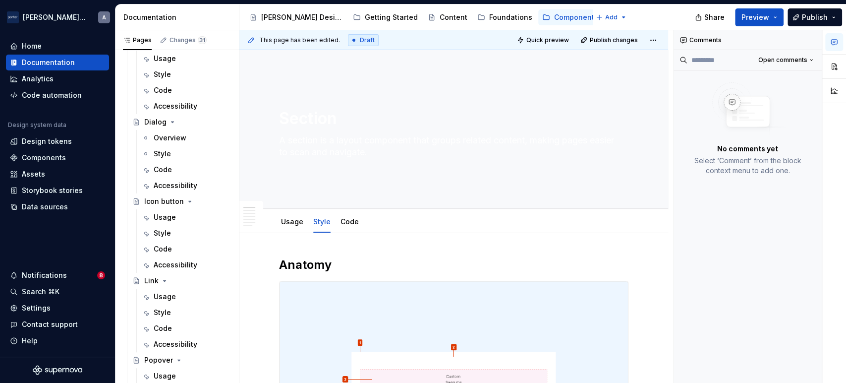
type textarea "*"
